Goal: Transaction & Acquisition: Download file/media

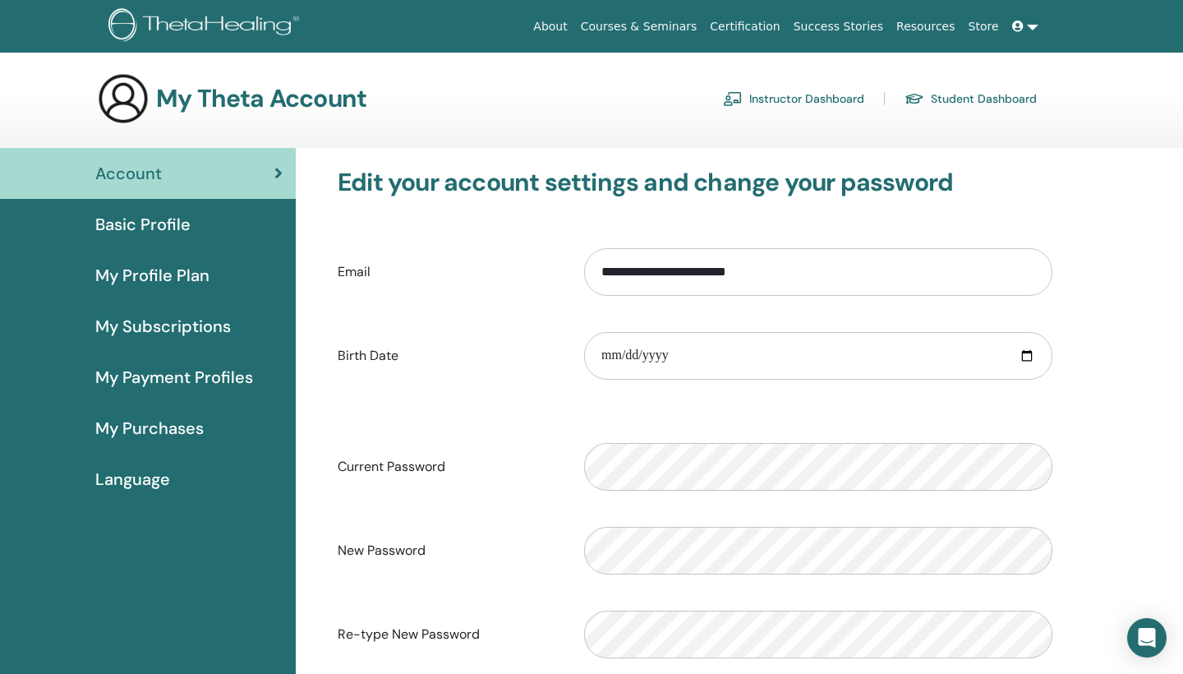
click at [836, 96] on link "Instructor Dashboard" at bounding box center [793, 98] width 141 height 26
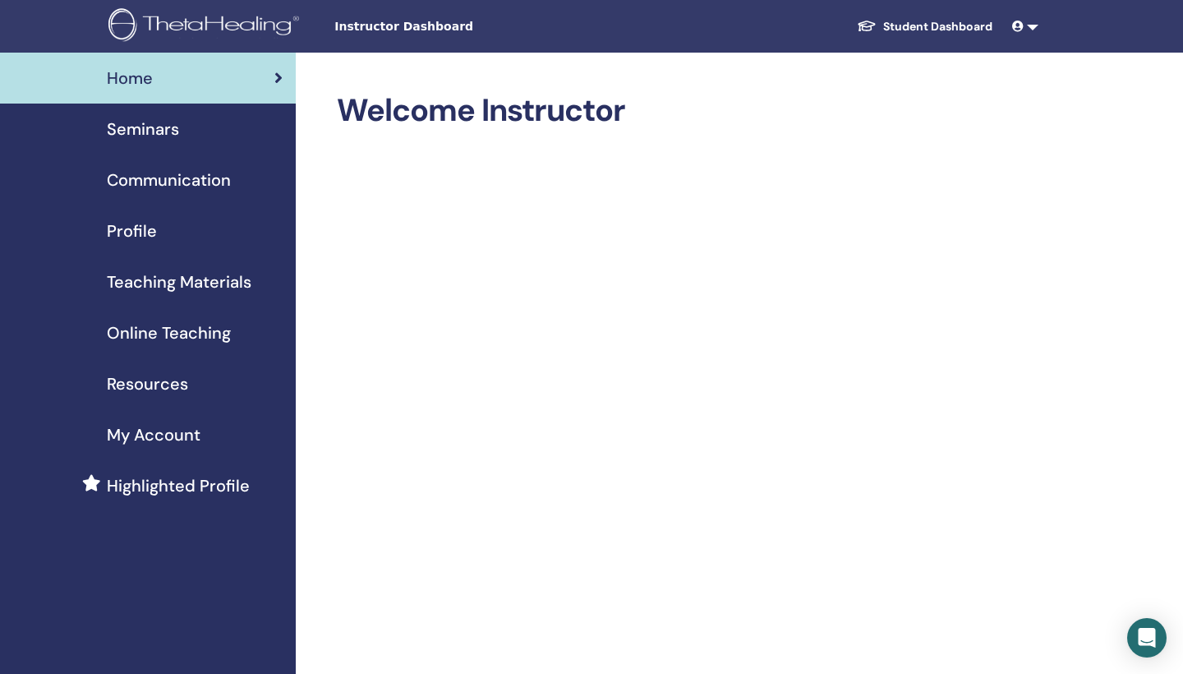
click at [191, 285] on span "Teaching Materials" at bounding box center [179, 281] width 145 height 25
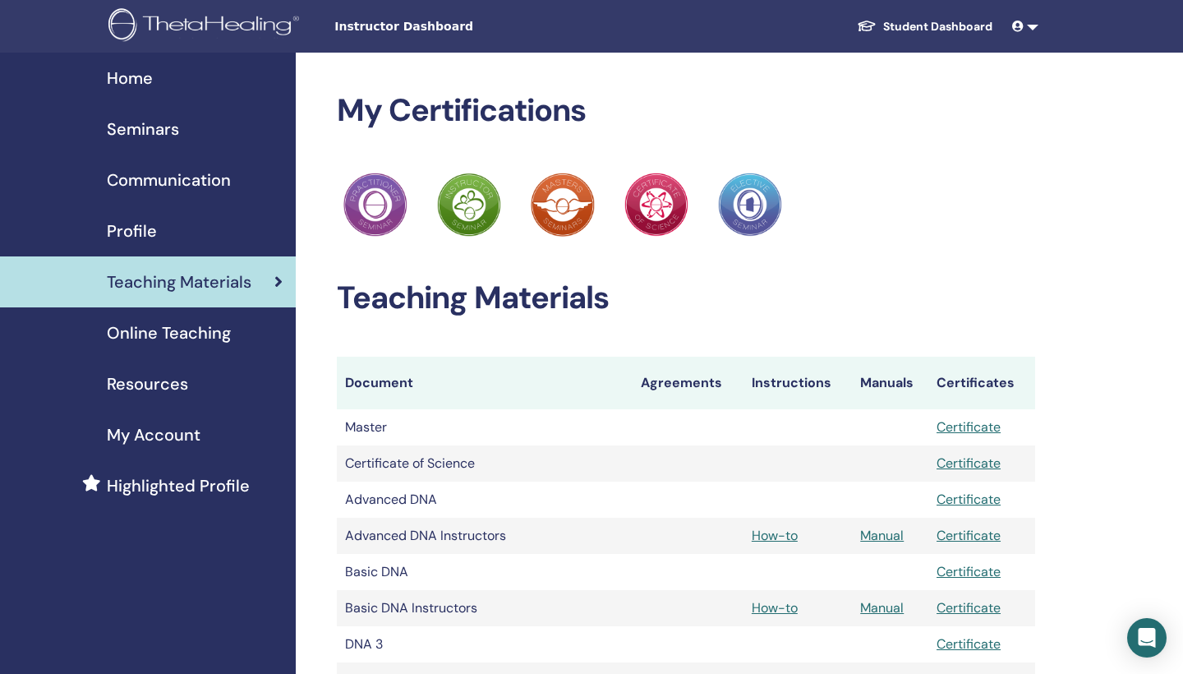
click at [903, 29] on link "Student Dashboard" at bounding box center [925, 27] width 162 height 30
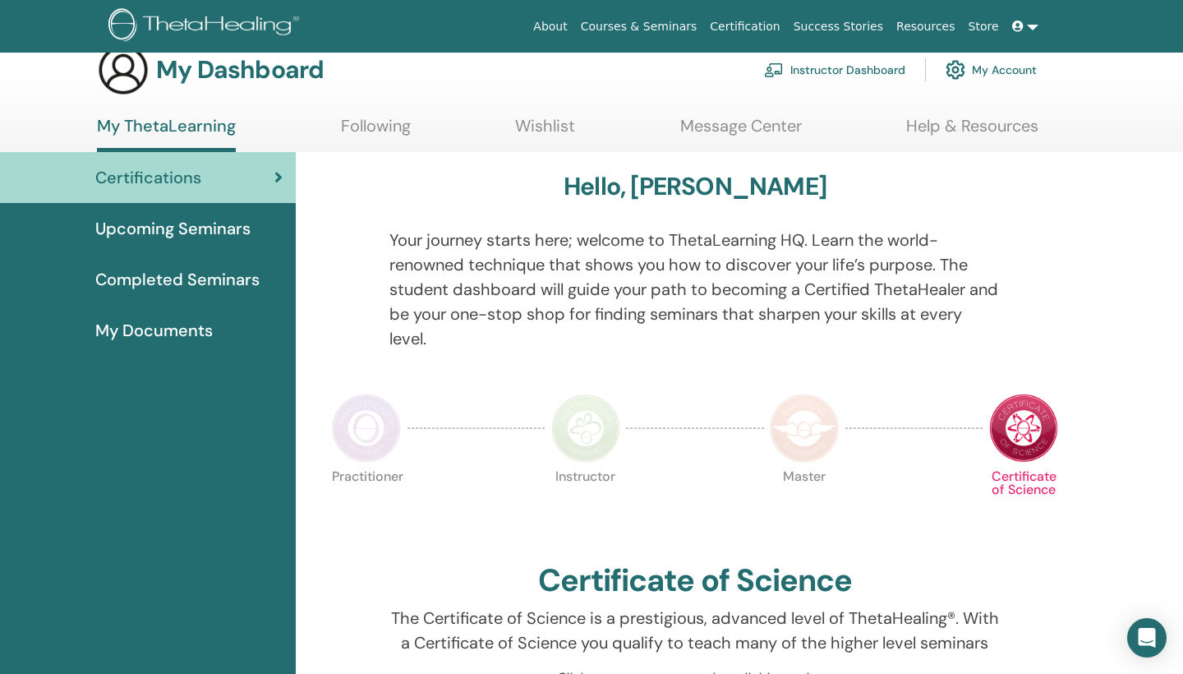
scroll to position [16, 0]
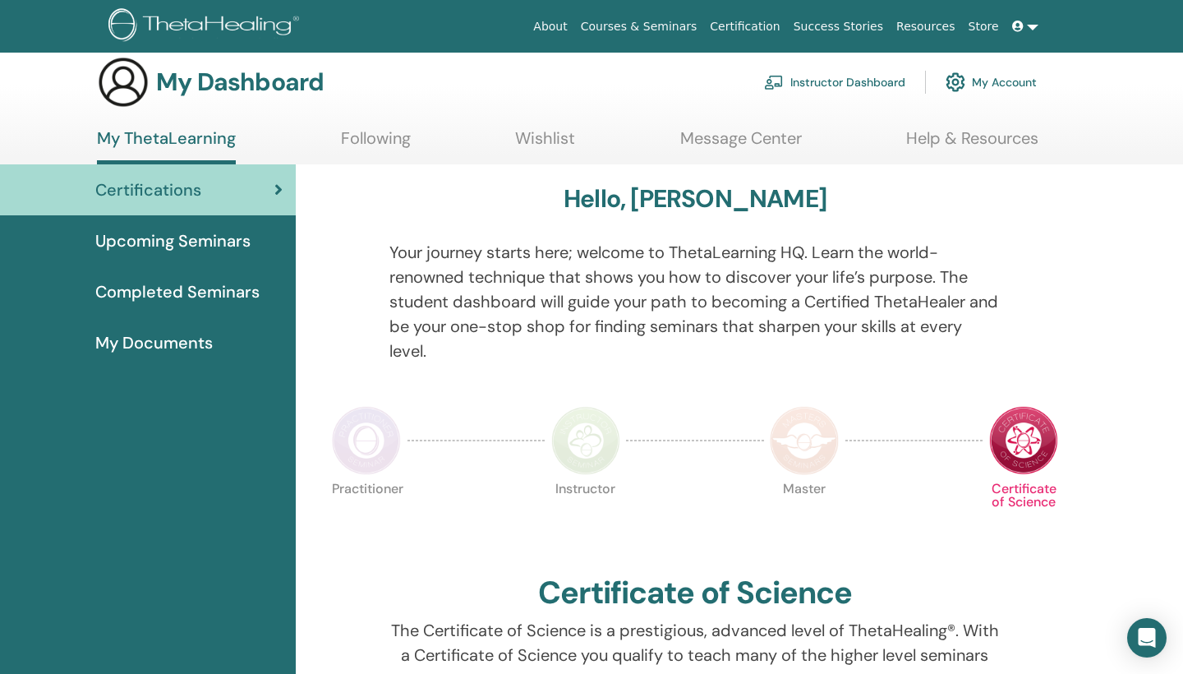
click at [168, 339] on span "My Documents" at bounding box center [153, 342] width 117 height 25
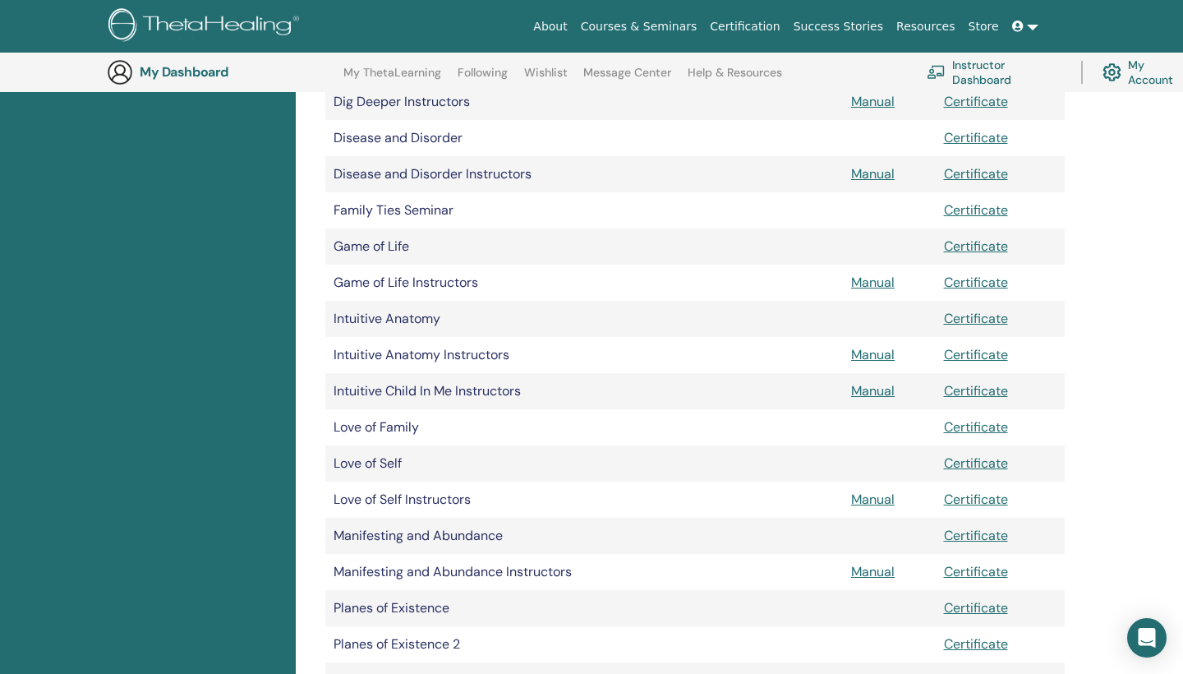
scroll to position [647, 0]
click at [873, 425] on td at bounding box center [889, 426] width 93 height 36
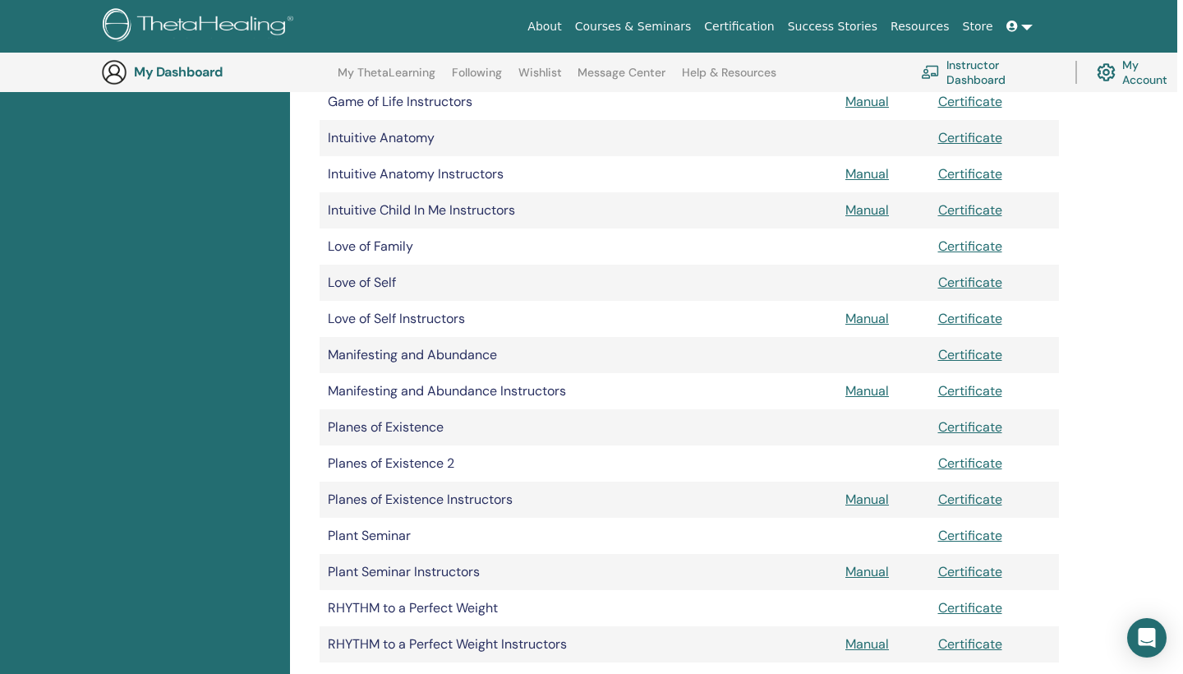
scroll to position [832, 6]
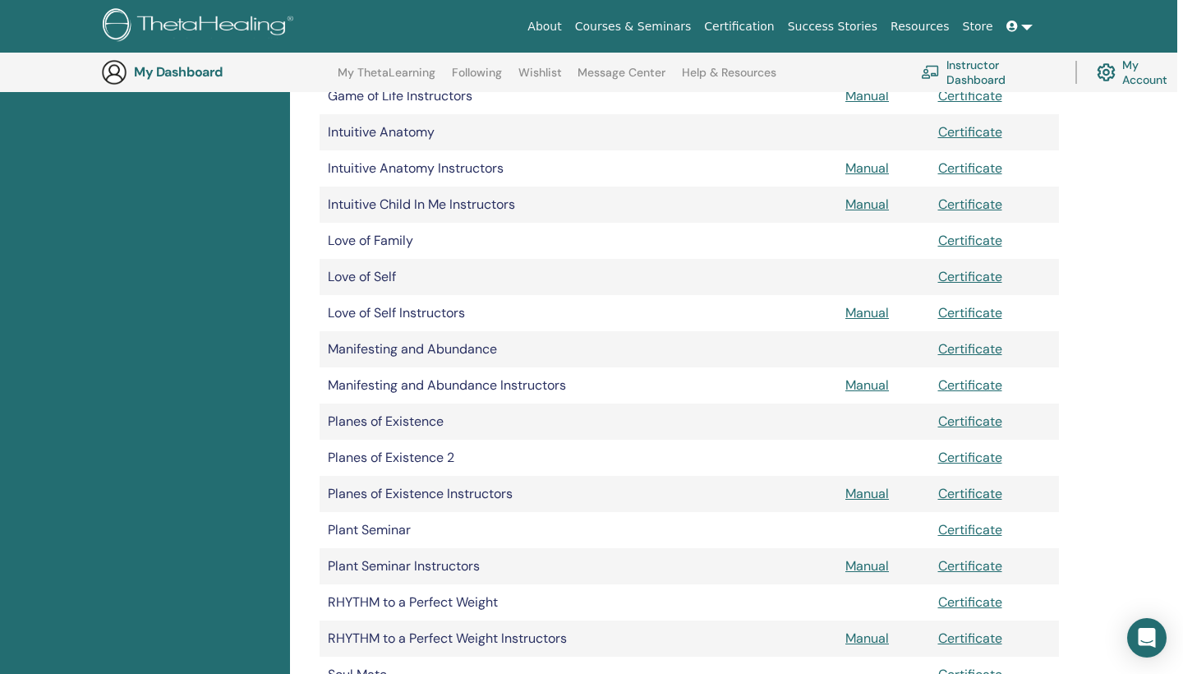
click at [863, 233] on td at bounding box center [883, 241] width 93 height 36
click at [343, 239] on td "Love of Family" at bounding box center [579, 241] width 518 height 36
click at [355, 283] on td "Love of Self" at bounding box center [579, 277] width 518 height 36
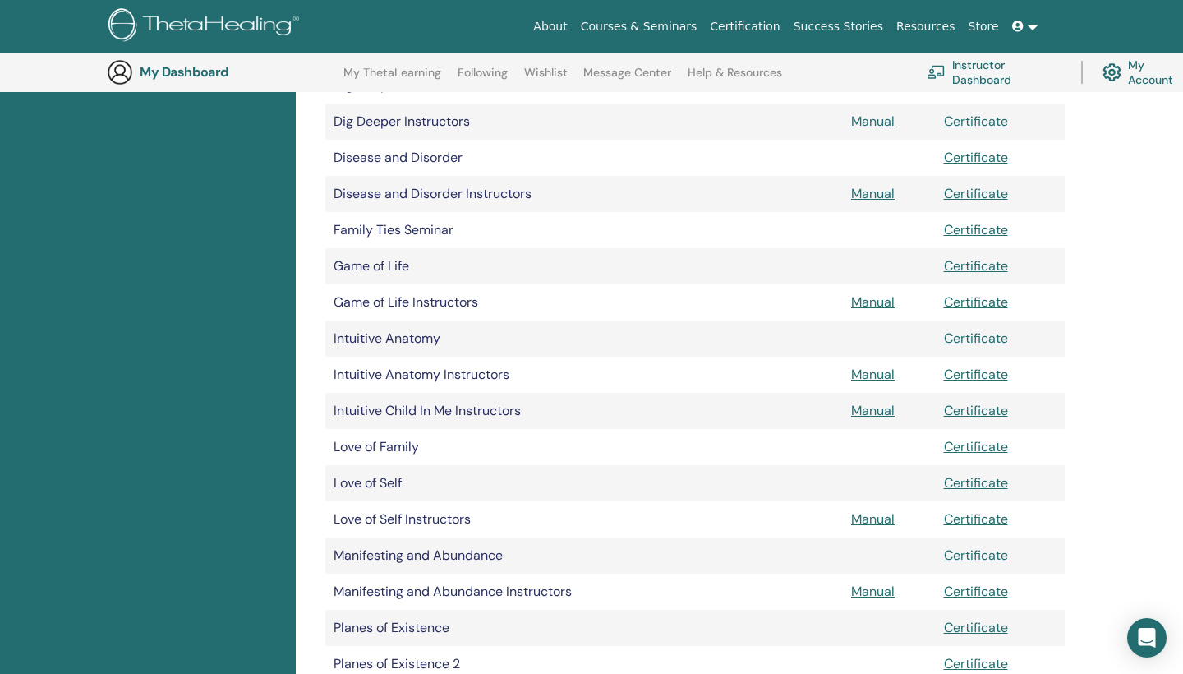
scroll to position [649, 0]
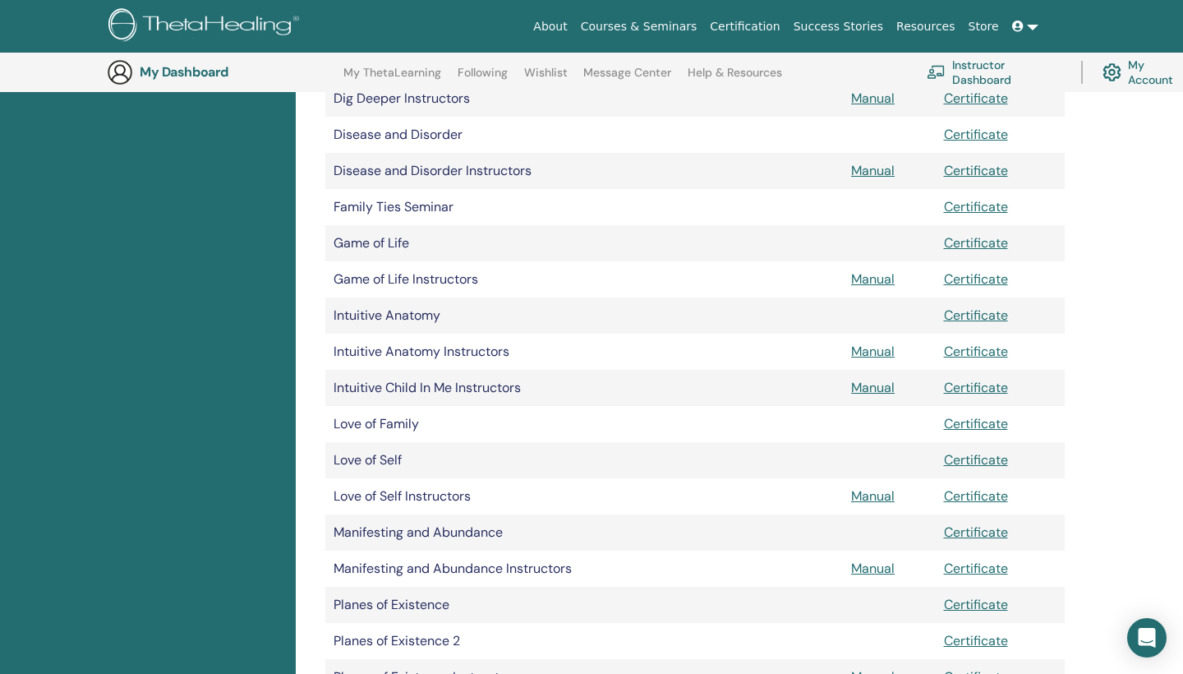
click at [366, 465] on td "Love of Self" at bounding box center [584, 460] width 518 height 36
click at [987, 459] on link "Certificate" at bounding box center [976, 459] width 64 height 17
click at [979, 426] on link "Certificate" at bounding box center [976, 423] width 64 height 17
